Goal: Information Seeking & Learning: Learn about a topic

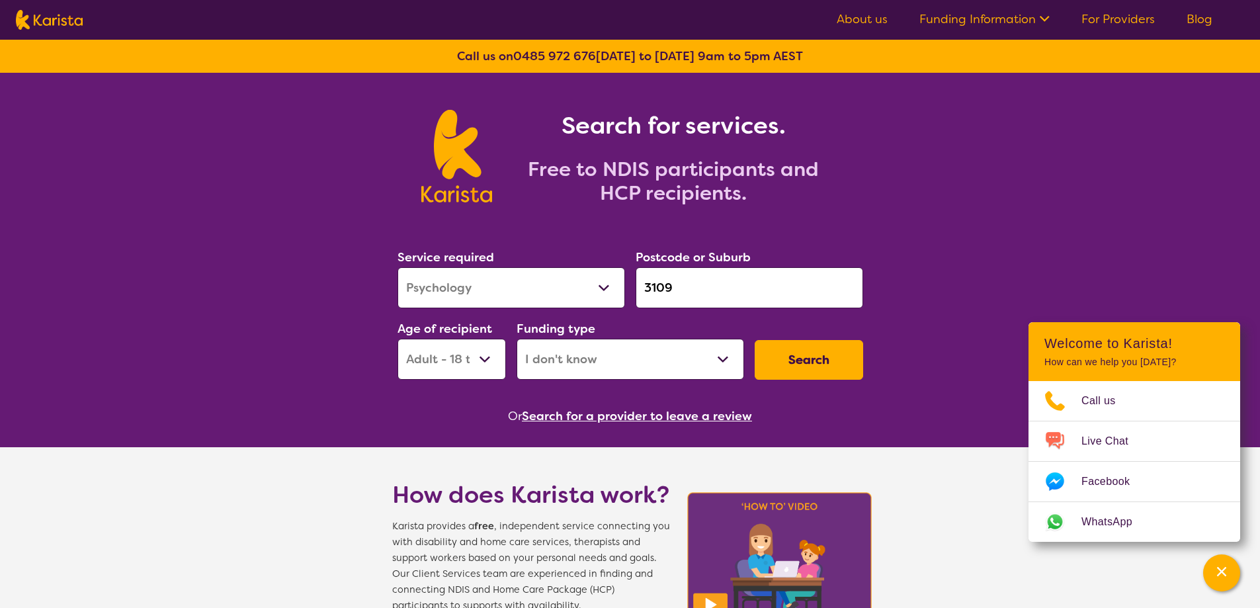
select select "Psychology"
select select "AD"
select select "i-don-t-know"
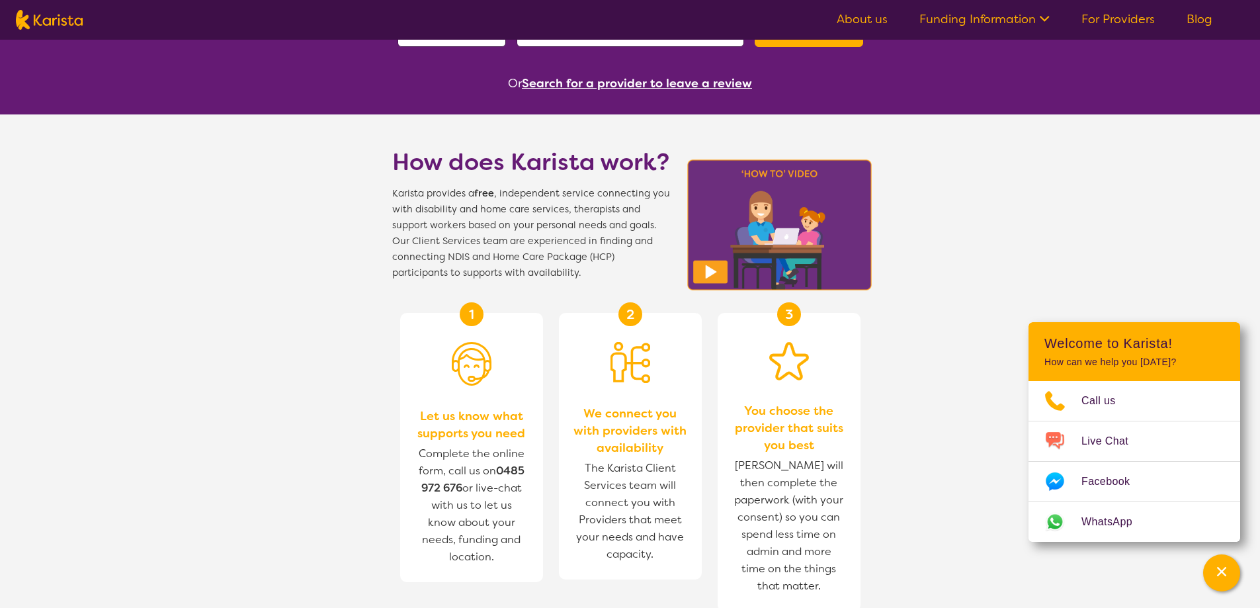
scroll to position [110, 0]
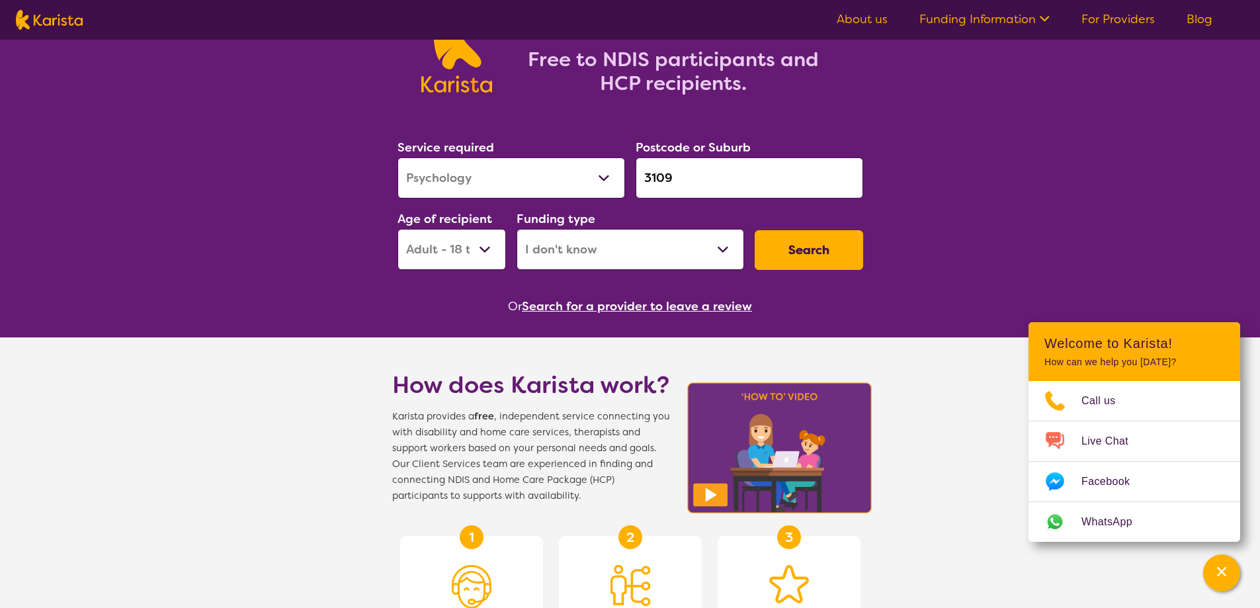
click at [815, 252] on button "Search" at bounding box center [809, 250] width 108 height 40
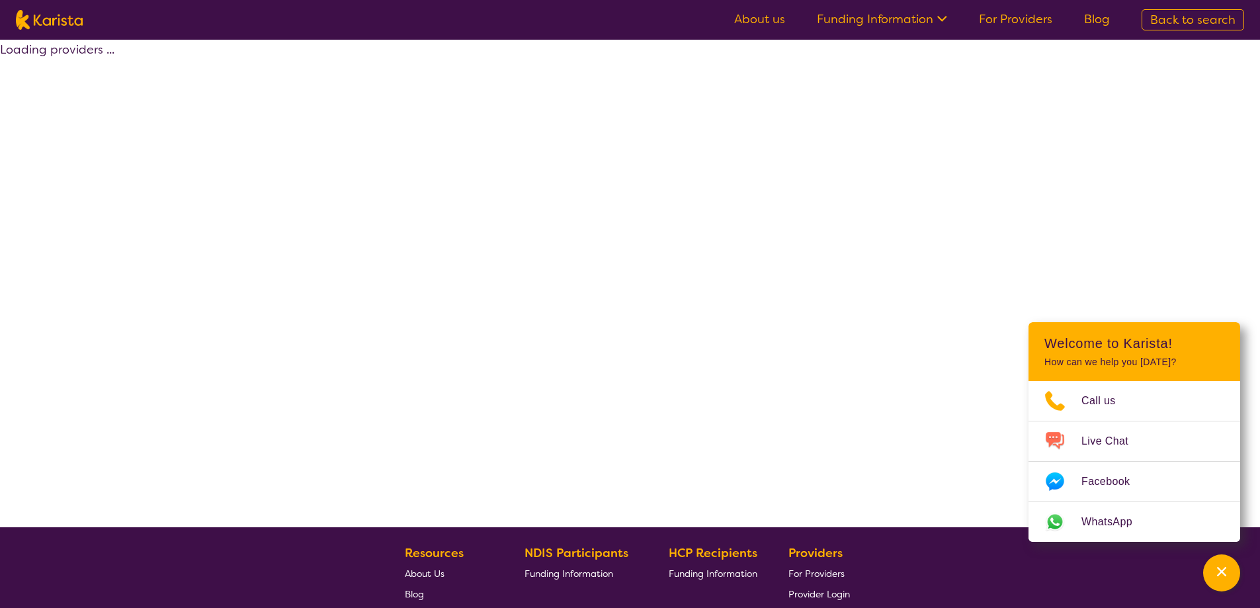
select select "Psychology"
select select "AD"
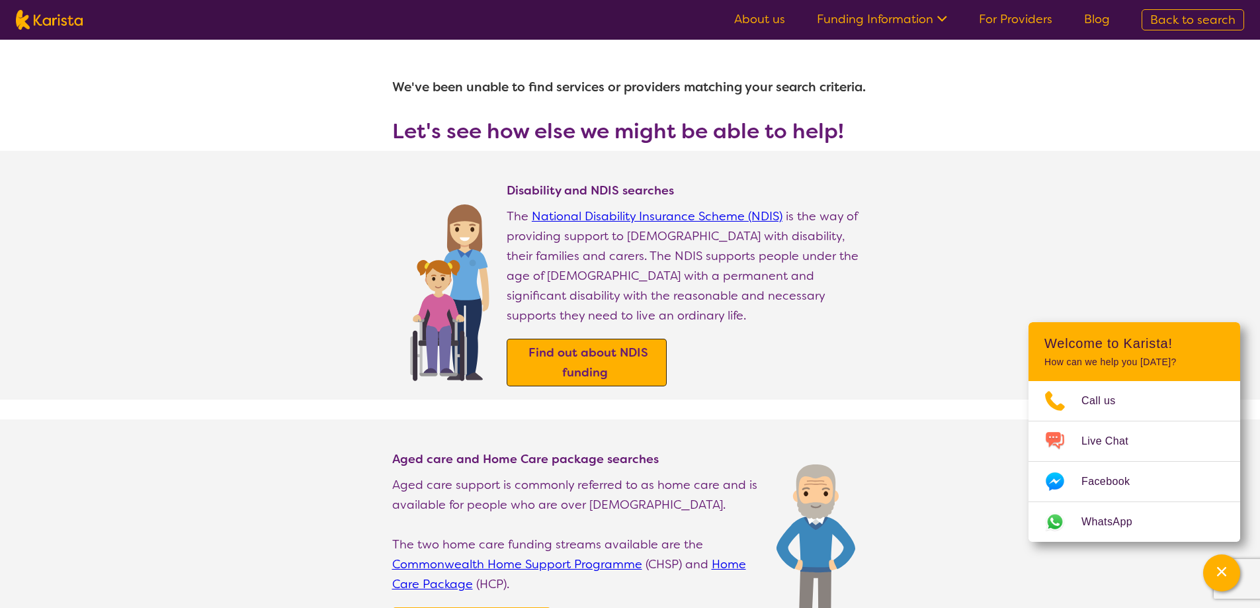
click at [566, 345] on b "Find out about NDIS funding" at bounding box center [589, 363] width 120 height 36
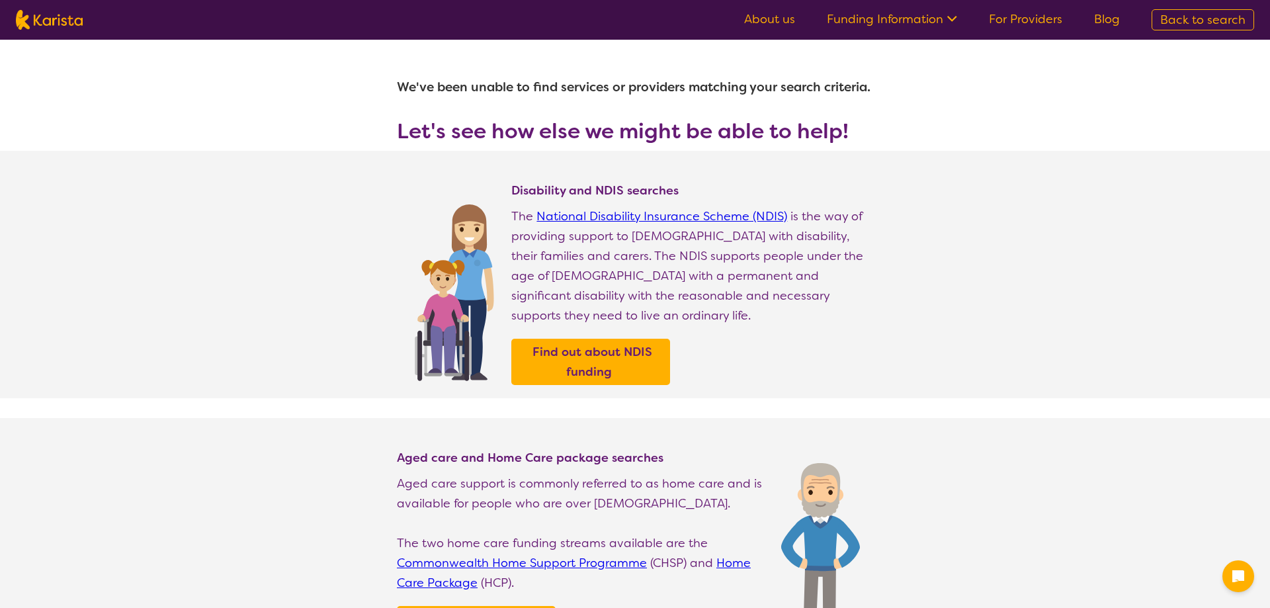
select select "Psychology"
select select "AD"
select select "Psychology"
select select "AD"
select select "i-don-t-know"
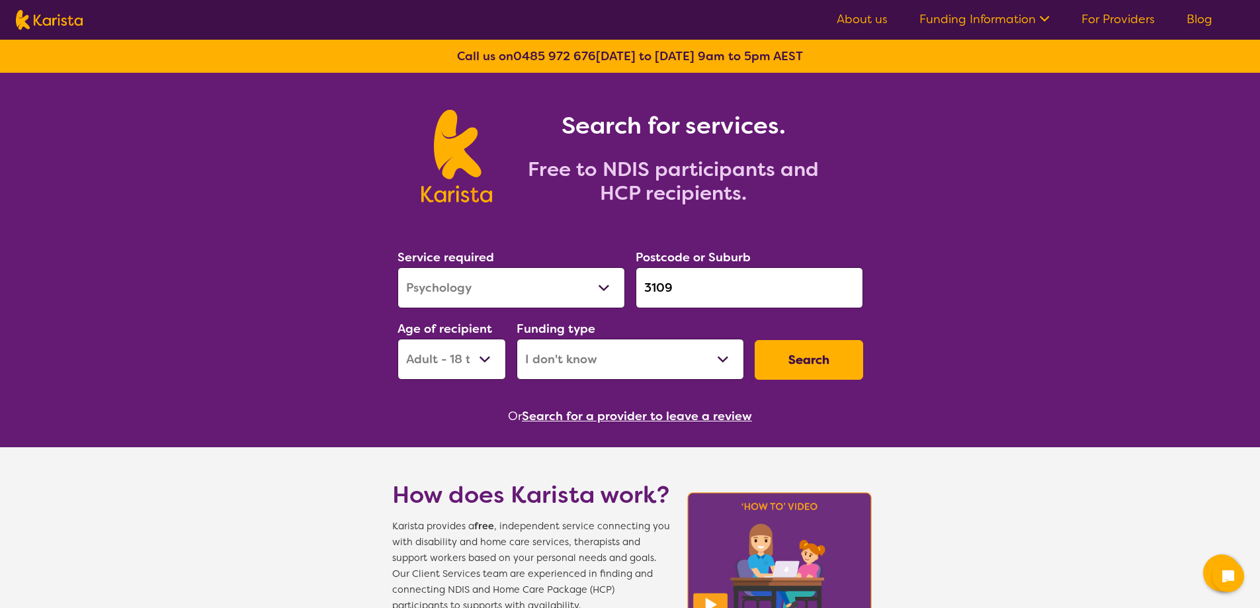
scroll to position [110, 0]
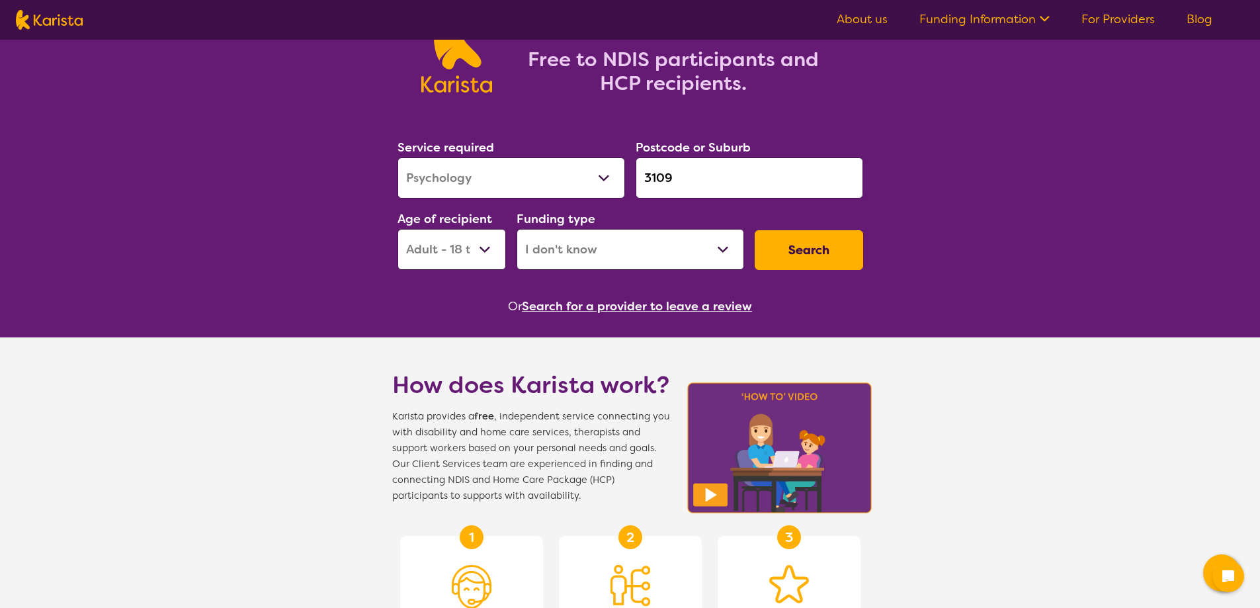
click at [558, 184] on select "Allied Health Assistant Assessment (ADHD or Autism) Behaviour support Counselli…" at bounding box center [512, 177] width 228 height 41
select select "Domestic and home help"
click at [398, 157] on select "Allied Health Assistant Assessment (ADHD or Autism) Behaviour support Counselli…" at bounding box center [512, 177] width 228 height 41
click at [832, 252] on button "Search" at bounding box center [809, 250] width 108 height 40
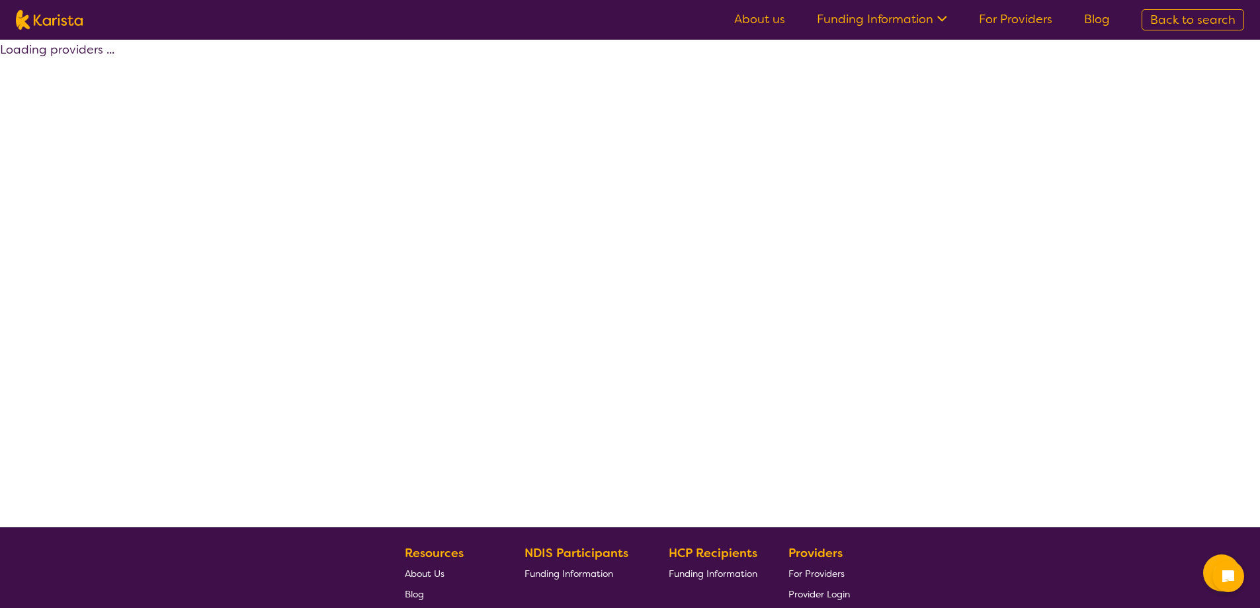
select select "Domestic and home help"
select select "AD"
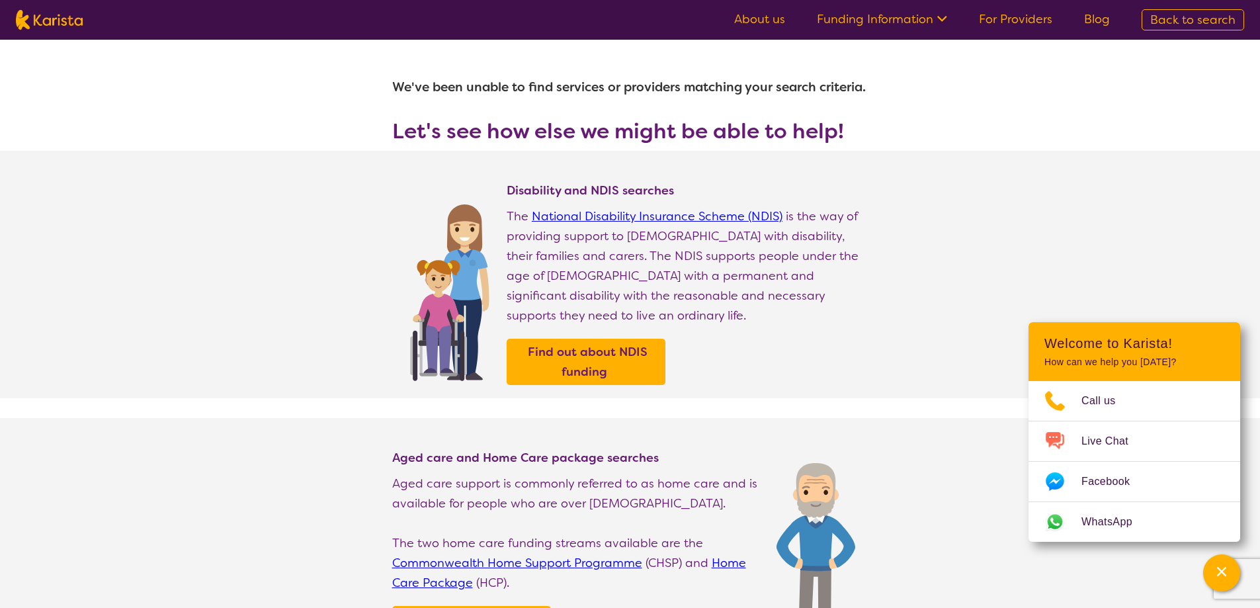
scroll to position [110, 0]
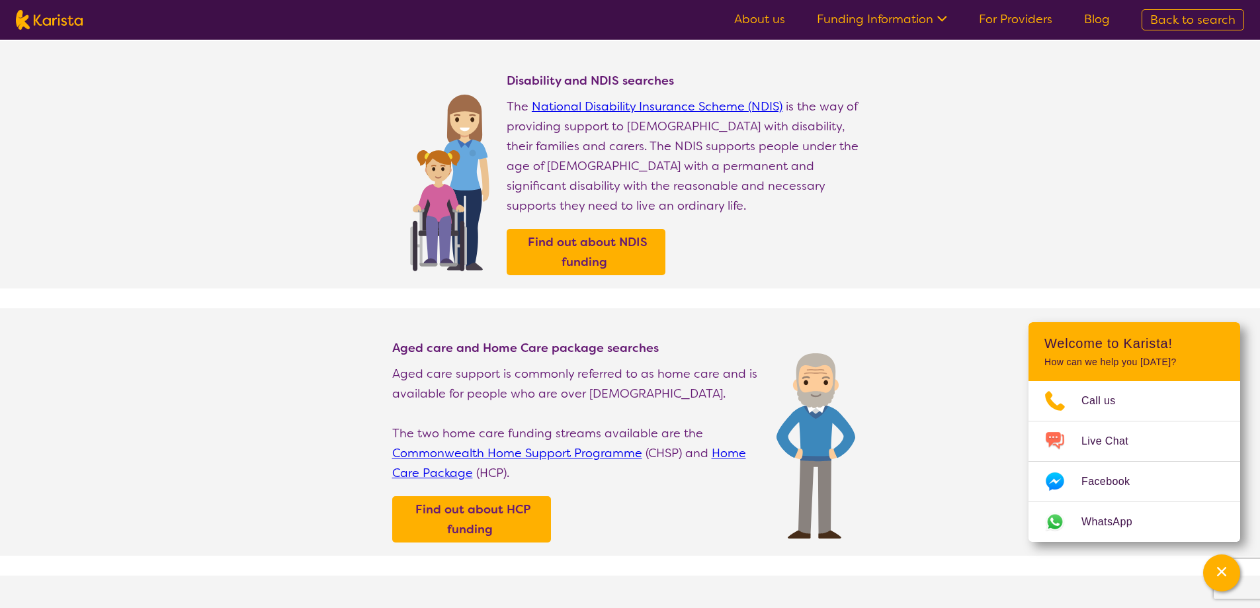
select select "Domestic and home help"
select select "AD"
select select "i-don-t-know"
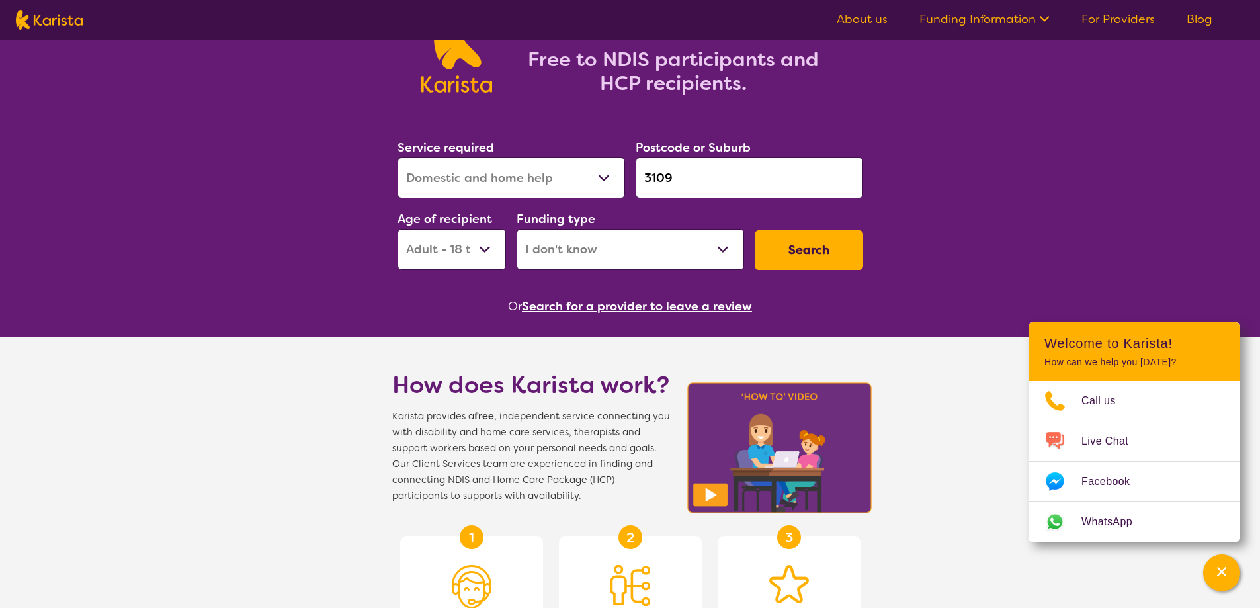
click at [546, 188] on select "Allied Health Assistant Assessment (ADHD or Autism) Behaviour support Counselli…" at bounding box center [512, 177] width 228 height 41
select select "Personal care"
click at [398, 157] on select "Allied Health Assistant Assessment (ADHD or Autism) Behaviour support Counselli…" at bounding box center [512, 177] width 228 height 41
click at [822, 239] on button "Search" at bounding box center [809, 250] width 108 height 40
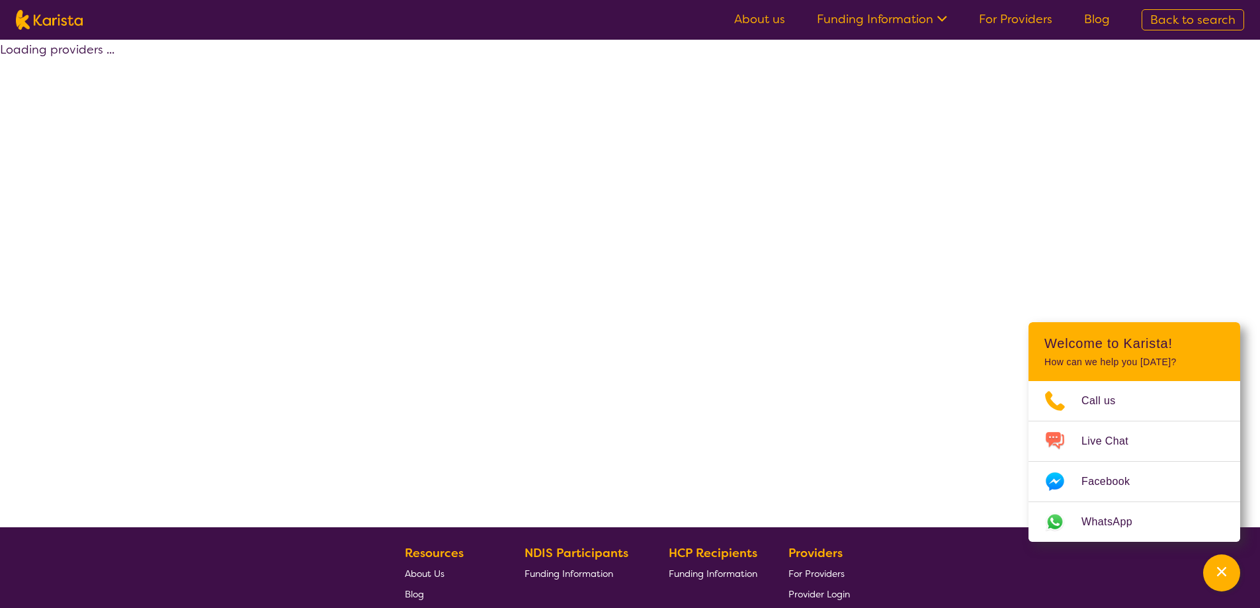
select select "Personal care"
select select "AD"
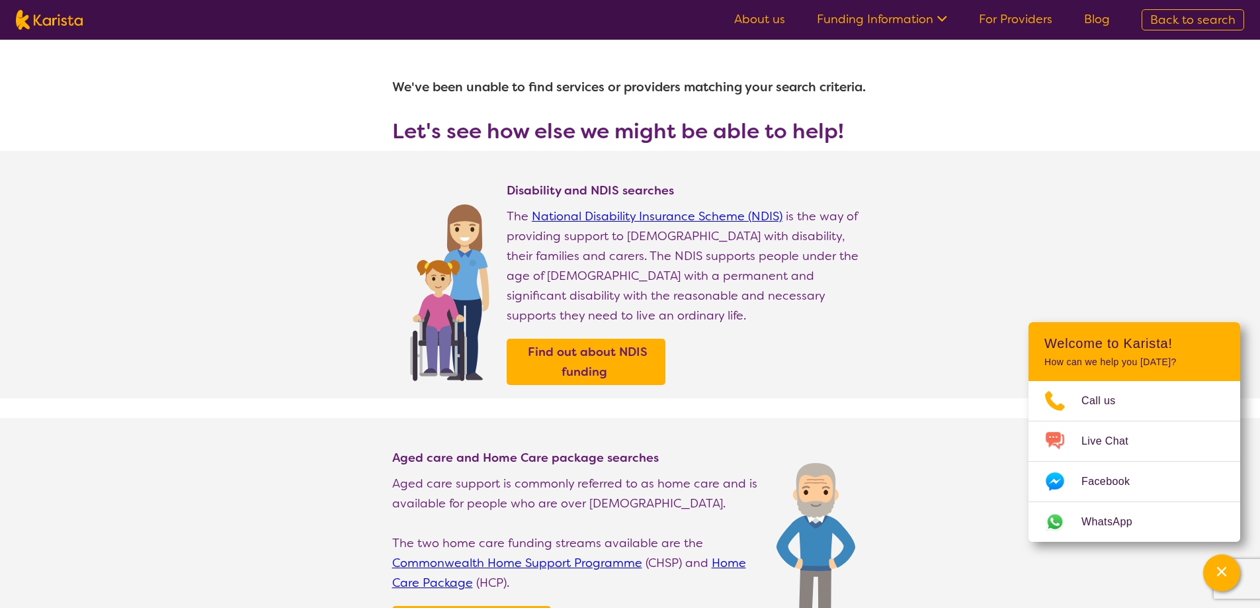
select select "Personal care"
select select "AD"
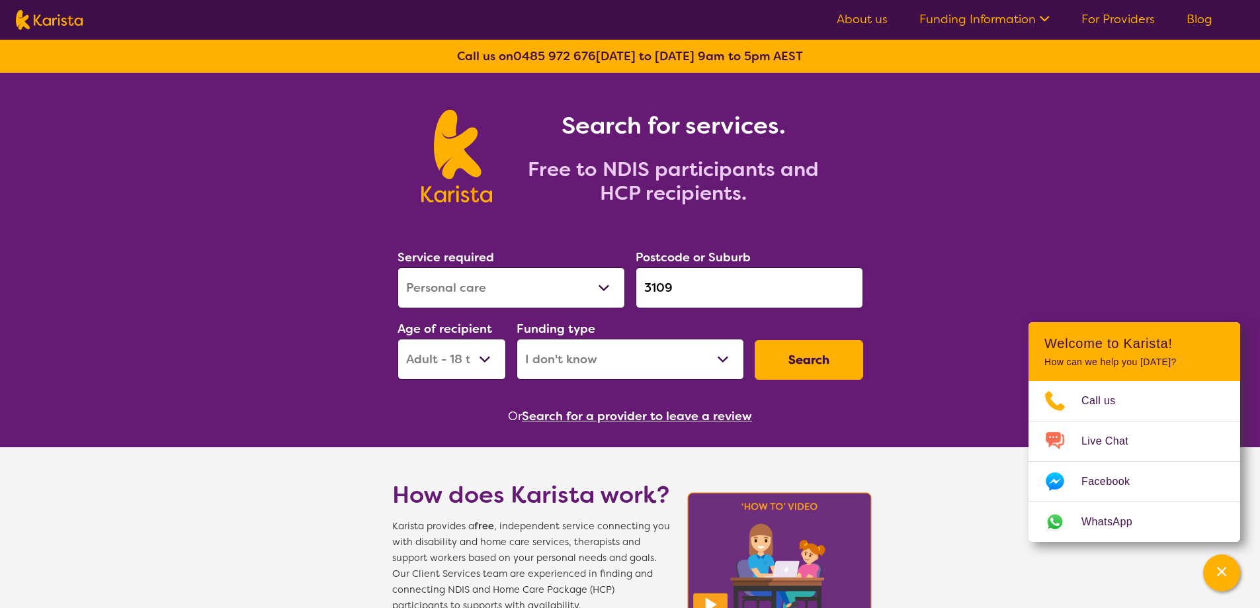
scroll to position [110, 0]
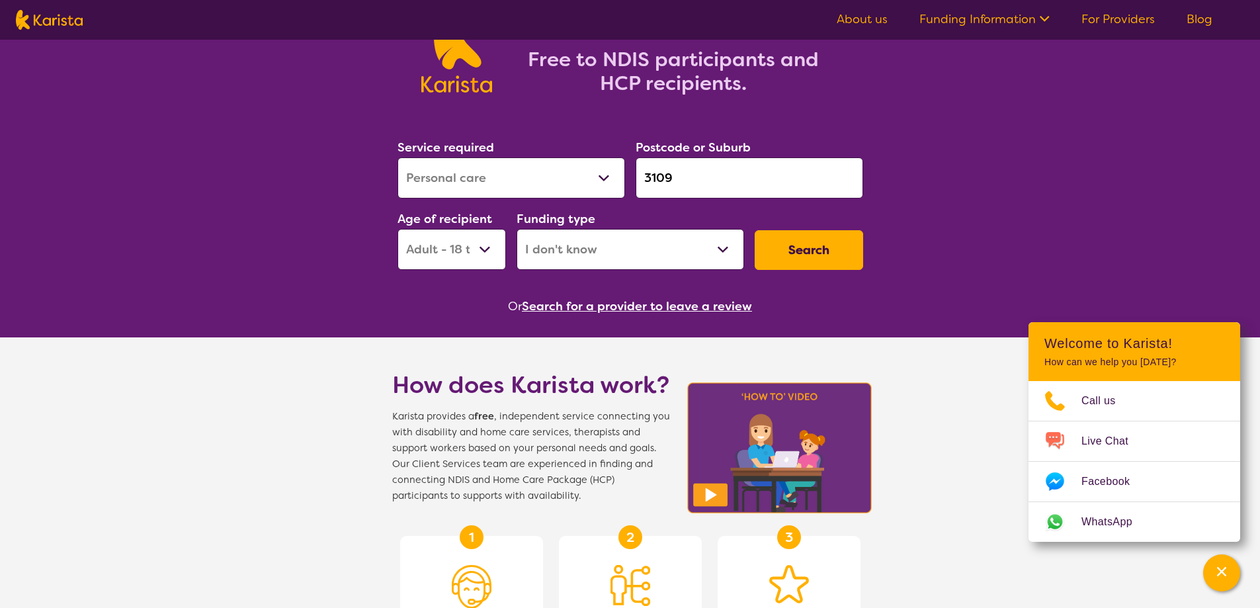
click at [601, 259] on select "Home Care Package (HCP) National Disability Insurance Scheme (NDIS) I don't know" at bounding box center [631, 249] width 228 height 41
select select "NDIS"
click at [517, 229] on select "Home Care Package (HCP) National Disability Insurance Scheme (NDIS) I don't know" at bounding box center [631, 249] width 228 height 41
click at [816, 256] on button "Search" at bounding box center [809, 250] width 108 height 40
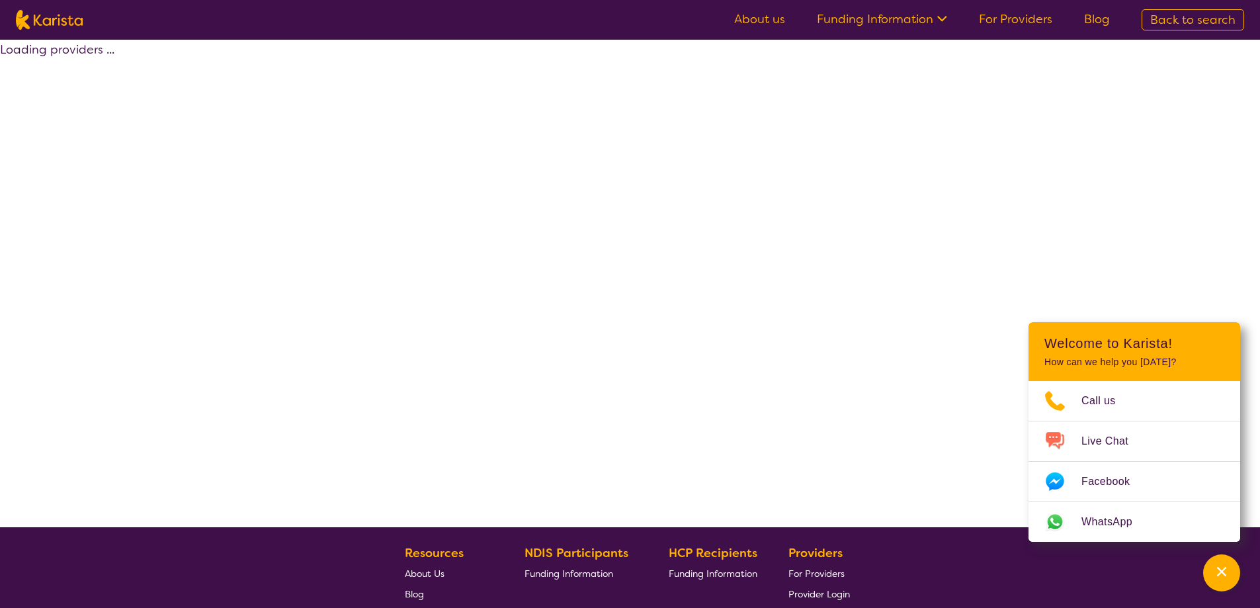
select select "by_score"
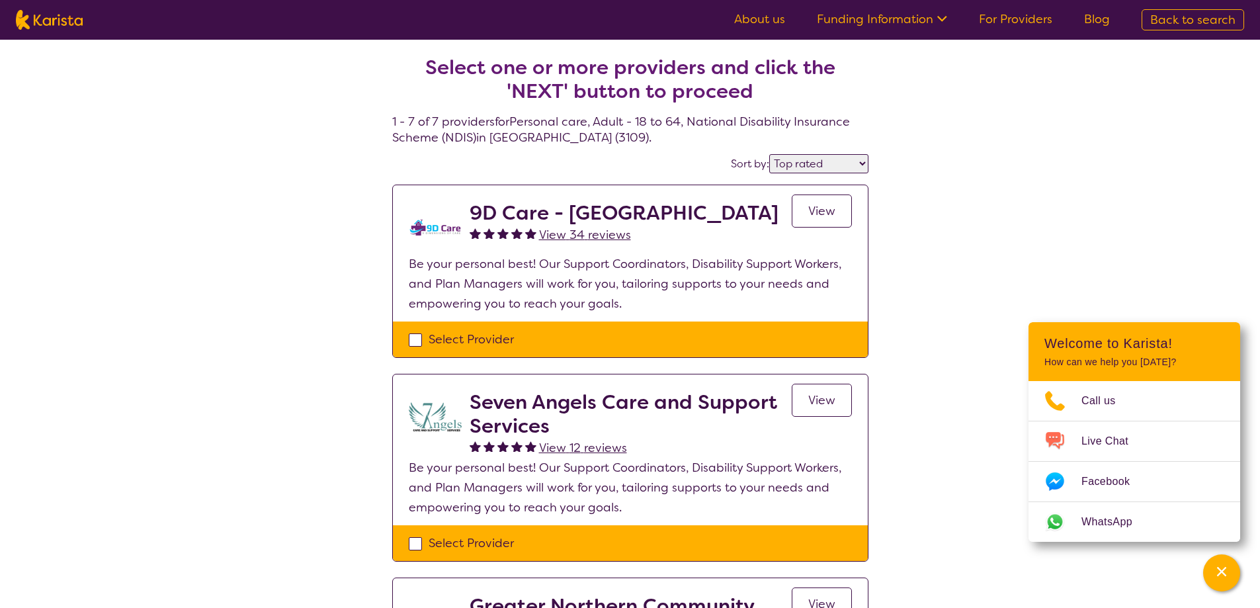
scroll to position [66, 0]
